Goal: Obtain resource: Download file/media

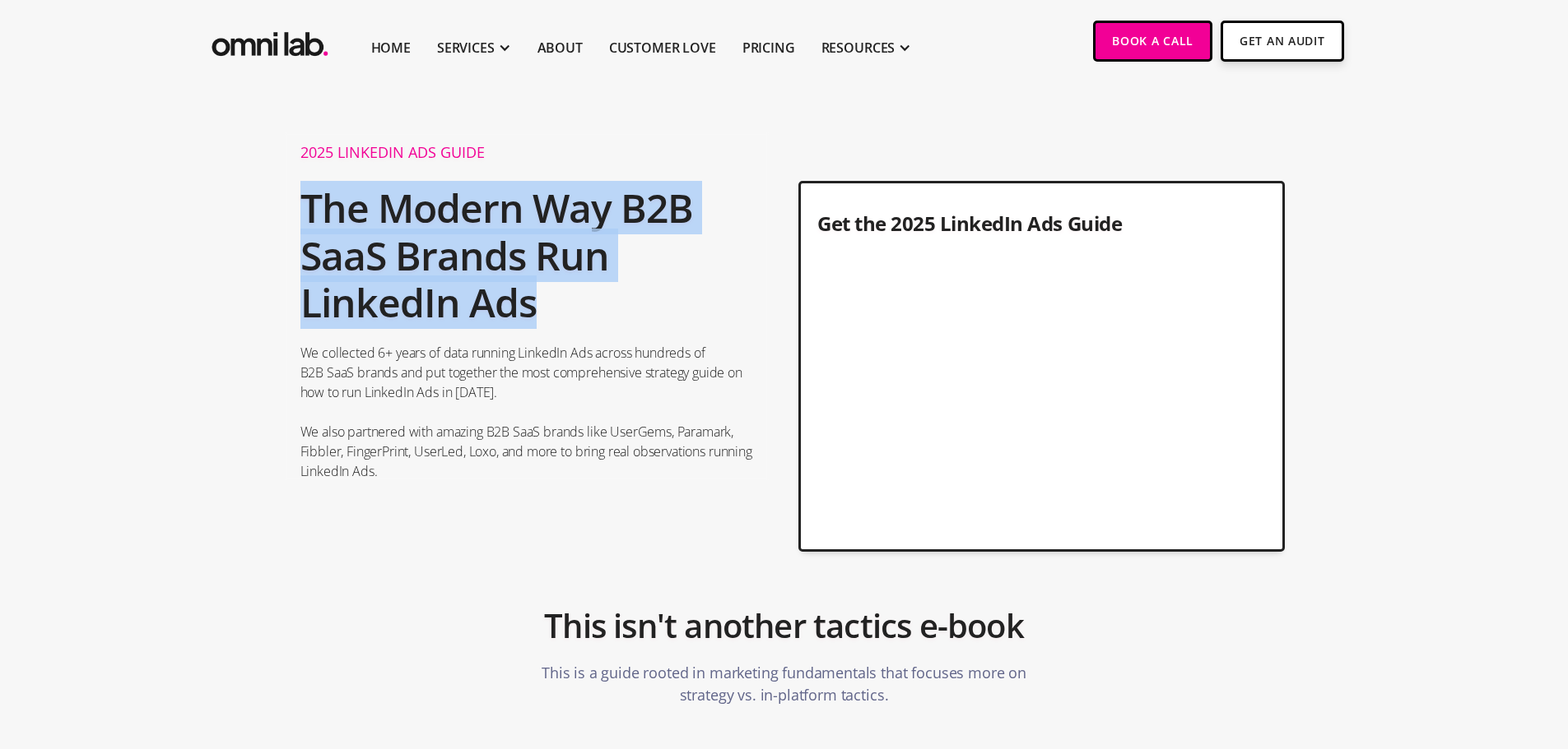
click at [653, 266] on h2 "The Modern Way B2B SaaS Brands Run LinkedIn Ads" at bounding box center [527, 255] width 453 height 158
